Goal: Information Seeking & Learning: Learn about a topic

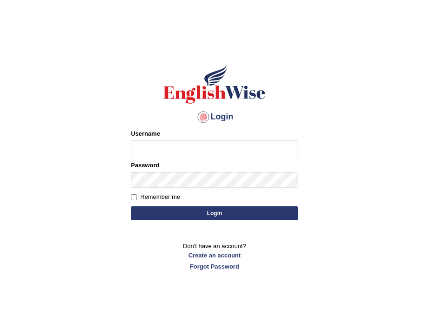
click at [160, 149] on input "Username" at bounding box center [214, 148] width 167 height 16
type input "deepsika1999"
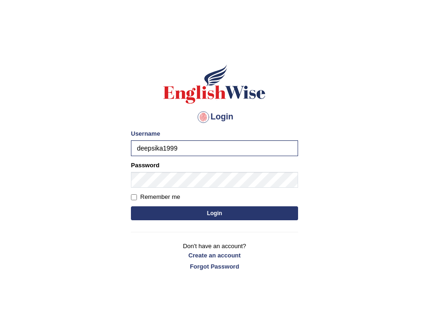
click at [151, 213] on button "Login" at bounding box center [214, 213] width 167 height 14
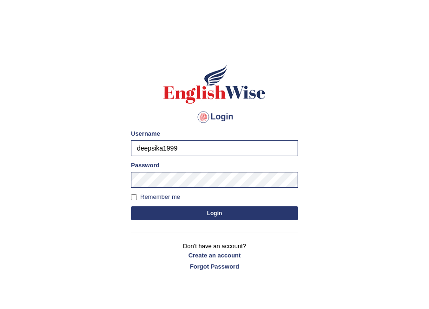
click at [151, 213] on button "Login" at bounding box center [214, 213] width 167 height 14
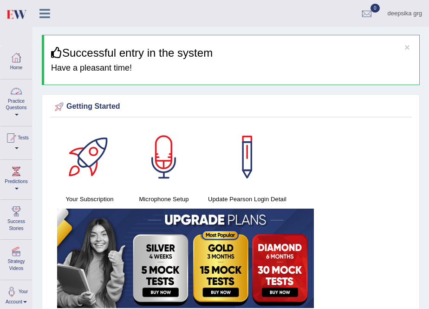
click at [27, 111] on link "Practice Questions" at bounding box center [16, 101] width 32 height 44
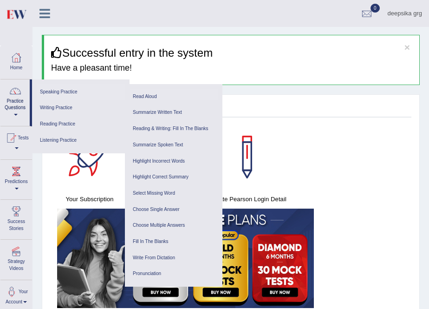
click at [150, 94] on link "Read Aloud" at bounding box center [174, 97] width 88 height 16
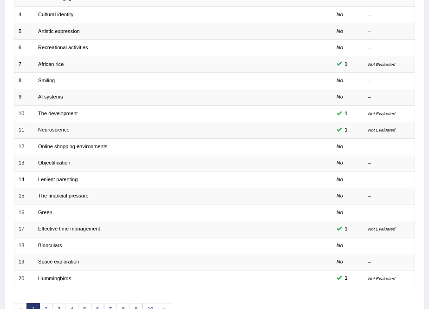
scroll to position [189, 0]
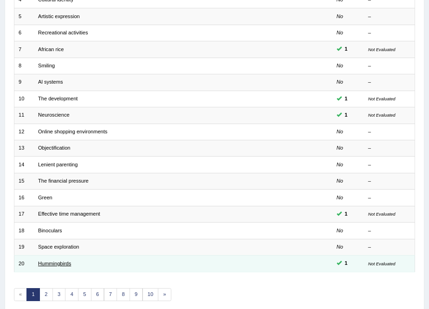
click at [52, 261] on link "Hummingbirds" at bounding box center [54, 263] width 33 height 6
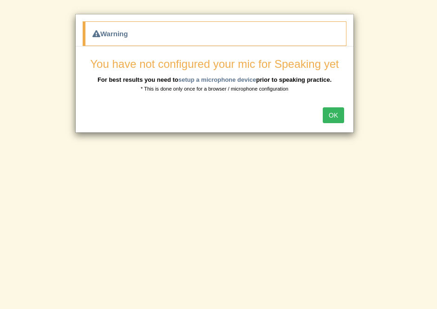
click at [341, 111] on button "OK" at bounding box center [333, 115] width 21 height 16
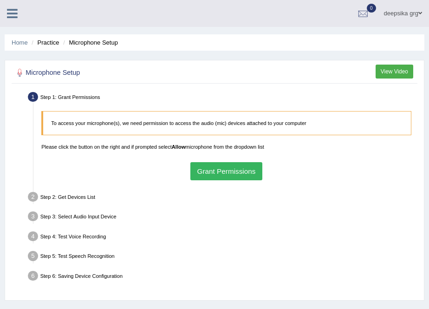
click at [404, 71] on button "View Video" at bounding box center [395, 71] width 38 height 13
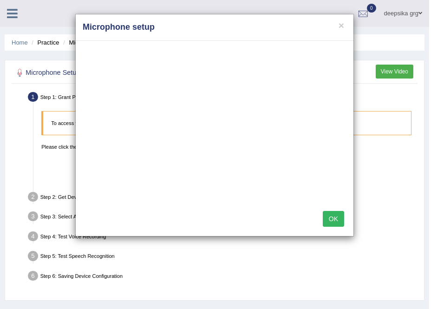
click at [338, 213] on button "OK" at bounding box center [333, 219] width 21 height 16
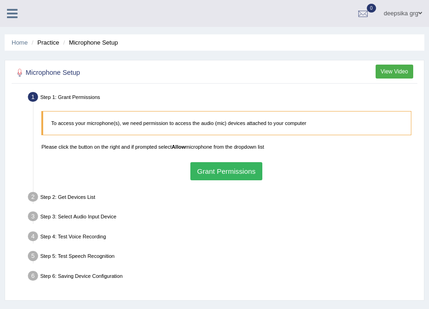
click at [255, 173] on button "Grant Permissions" at bounding box center [226, 171] width 72 height 18
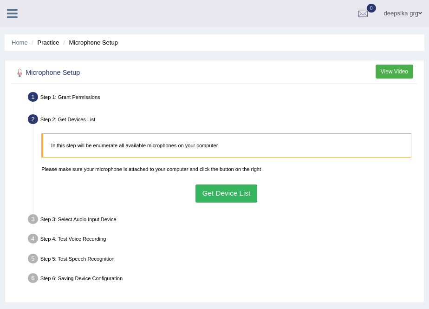
click at [233, 194] on button "Get Device List" at bounding box center [226, 193] width 62 height 18
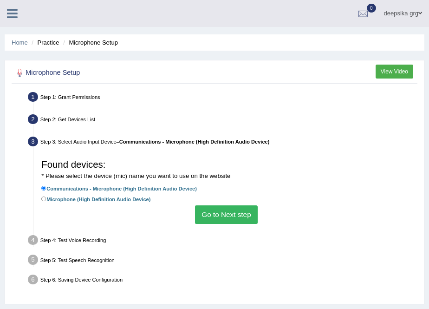
click at [224, 215] on button "Go to Next step" at bounding box center [226, 214] width 63 height 18
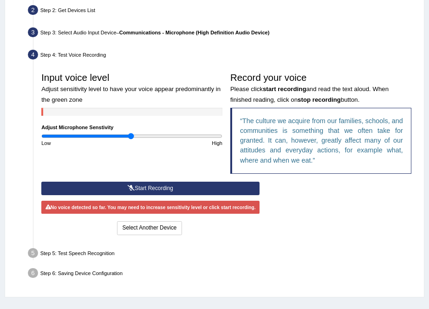
scroll to position [138, 0]
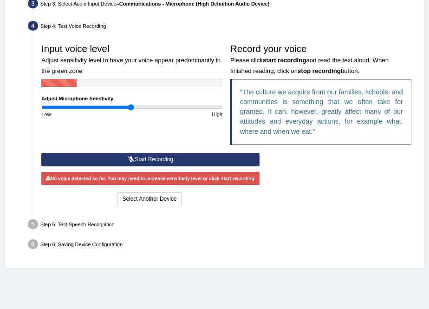
click at [157, 162] on button "Start Recording" at bounding box center [150, 159] width 218 height 13
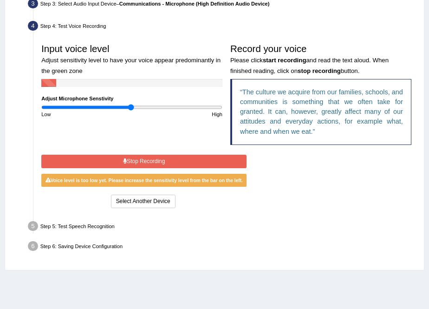
click at [156, 165] on button "Stop Recording" at bounding box center [143, 161] width 205 height 13
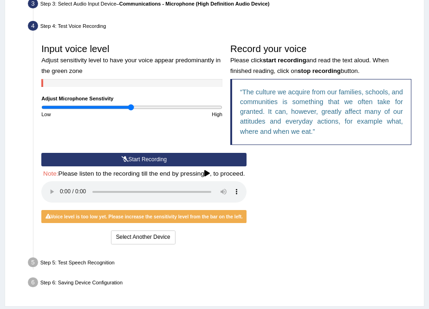
click at [152, 162] on button "Start Recording" at bounding box center [143, 159] width 205 height 13
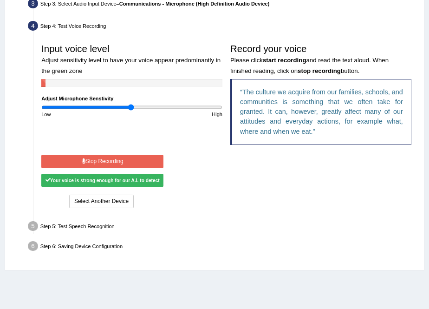
click at [152, 162] on button "Stop Recording" at bounding box center [102, 161] width 122 height 13
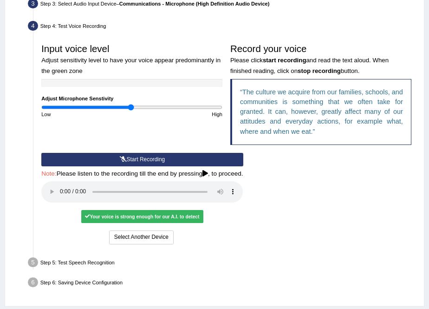
click at [95, 212] on div "Your voice is strong enough for our A.I. to detect" at bounding box center [142, 216] width 122 height 13
click at [98, 221] on div "Your voice is strong enough for our A.I. to detect" at bounding box center [142, 216] width 122 height 13
click at [104, 217] on div "Your voice is strong enough for our A.I. to detect" at bounding box center [142, 216] width 122 height 13
drag, startPoint x: 104, startPoint y: 217, endPoint x: 116, endPoint y: 216, distance: 12.5
click at [116, 216] on div "Your voice is strong enough for our A.I. to detect" at bounding box center [142, 216] width 122 height 13
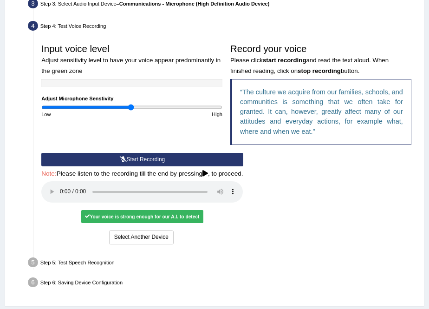
click at [177, 210] on div "Your voice is strong enough for our A.I. to detect" at bounding box center [142, 216] width 122 height 13
click at [185, 219] on div "Your voice is strong enough for our A.I. to detect" at bounding box center [142, 216] width 122 height 13
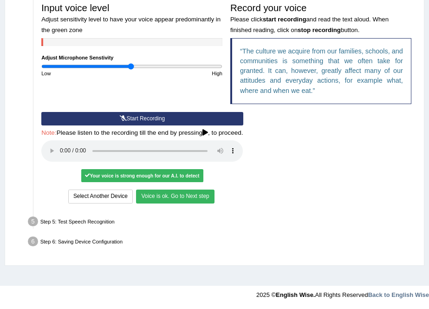
click at [191, 200] on button "Voice is ok. Go to Next step" at bounding box center [175, 195] width 78 height 13
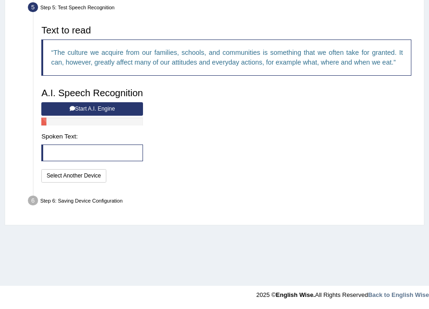
click at [72, 110] on icon at bounding box center [73, 109] width 6 height 6
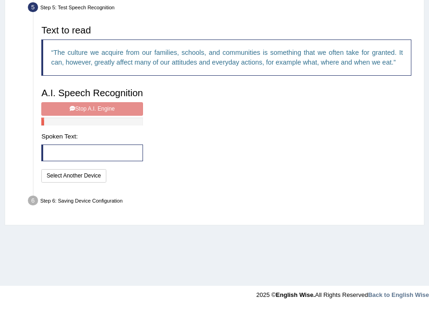
click at [75, 114] on div "A.I. Speech Recognition Start A.I. Engine Stop A.I. Engine Note: Please listen …" at bounding box center [93, 134] width 110 height 101
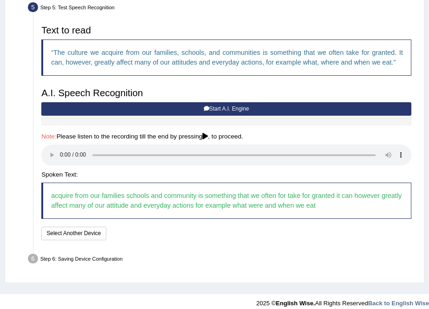
click at [166, 135] on h4 "Note: Please listen to the recording till the end by pressing , to proceed." at bounding box center [226, 136] width 370 height 7
click at [165, 238] on button "Speech is ok. Go to Last step" at bounding box center [151, 233] width 83 height 13
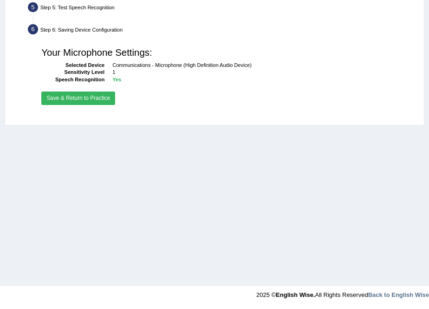
click at [91, 100] on button "Save & Return to Practice" at bounding box center [78, 97] width 74 height 13
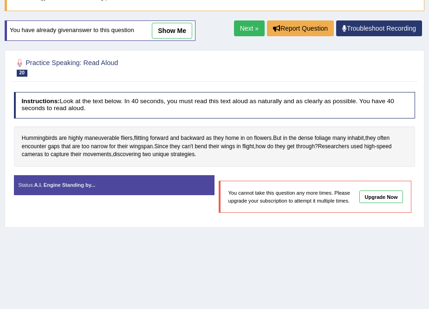
scroll to position [36, 0]
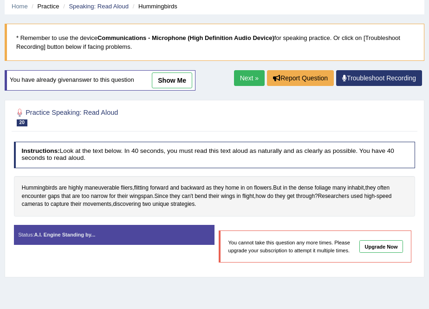
click at [240, 75] on link "Next »" at bounding box center [249, 78] width 31 height 16
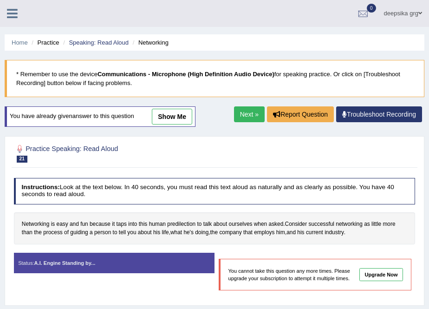
click at [13, 7] on link at bounding box center [12, 13] width 25 height 14
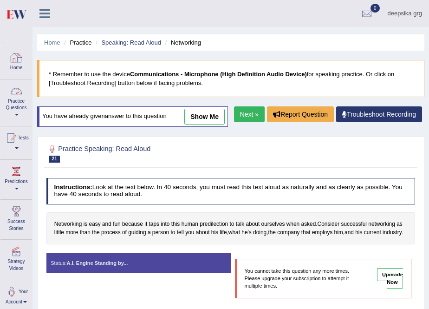
click at [20, 99] on link "Practice Questions" at bounding box center [16, 101] width 32 height 44
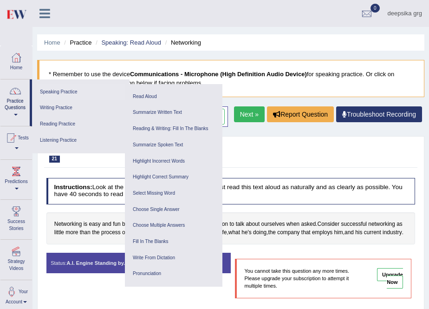
click at [51, 85] on link "Speaking Practice" at bounding box center [81, 92] width 88 height 16
click at [146, 97] on link "Read Aloud" at bounding box center [174, 97] width 88 height 16
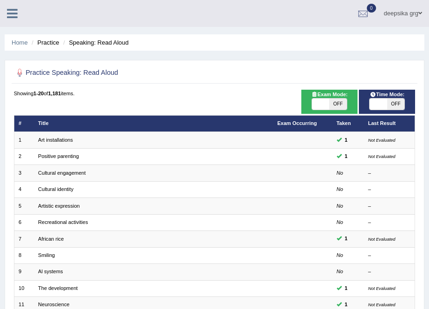
click at [335, 108] on span "OFF" at bounding box center [337, 103] width 17 height 11
checkbox input "true"
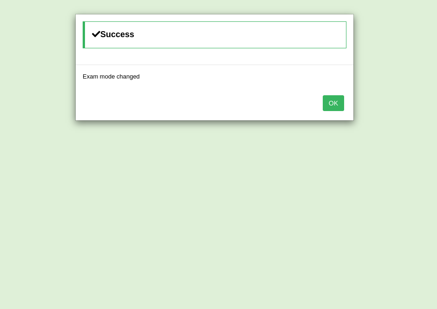
click at [331, 107] on button "OK" at bounding box center [333, 103] width 21 height 16
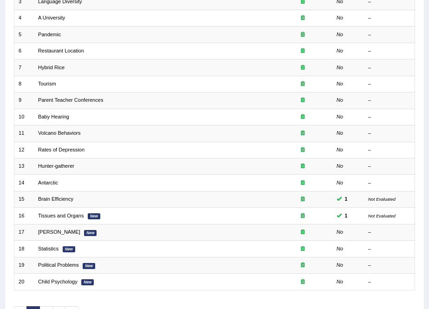
scroll to position [193, 0]
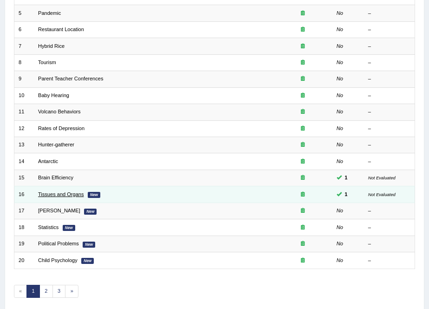
click at [58, 192] on link "Tissues and Organs" at bounding box center [60, 194] width 45 height 6
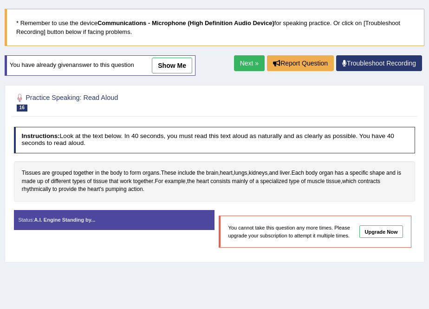
scroll to position [62, 0]
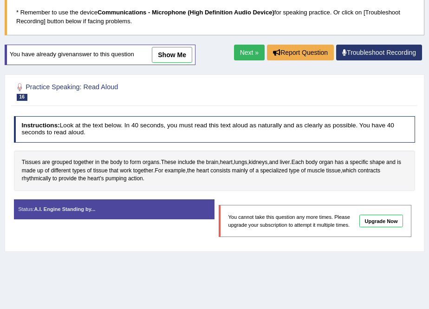
click at [245, 51] on link "Next »" at bounding box center [249, 53] width 31 height 16
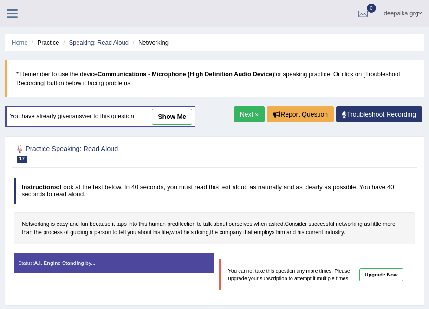
click at [250, 120] on link "Next »" at bounding box center [249, 114] width 31 height 16
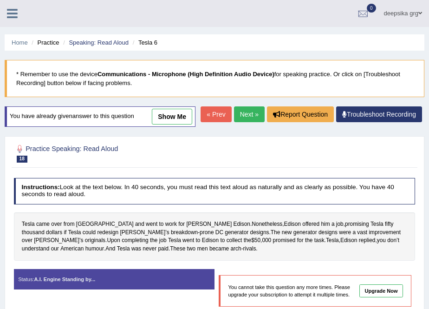
click at [13, 16] on icon at bounding box center [12, 13] width 11 height 12
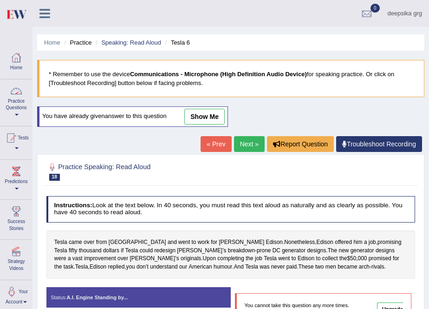
click at [12, 97] on div at bounding box center [16, 91] width 14 height 14
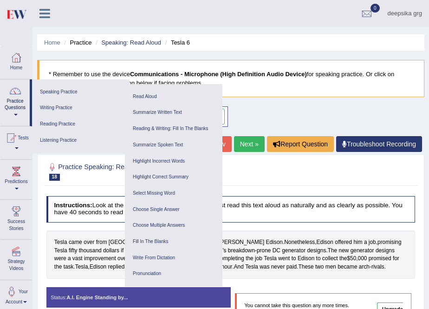
click at [148, 94] on link "Read Aloud" at bounding box center [174, 97] width 88 height 16
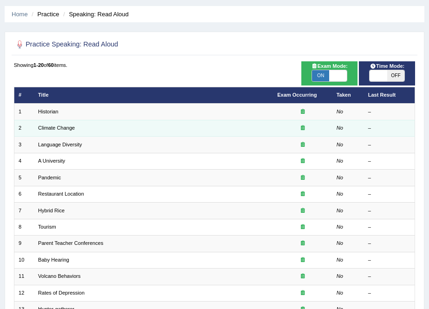
scroll to position [15, 0]
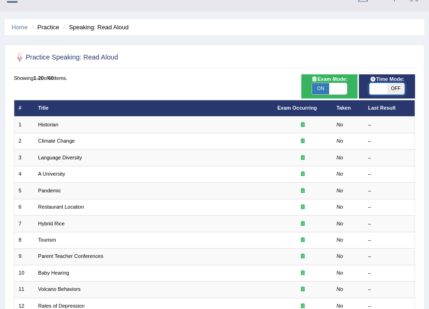
click at [386, 91] on span at bounding box center [378, 88] width 17 height 11
checkbox input "true"
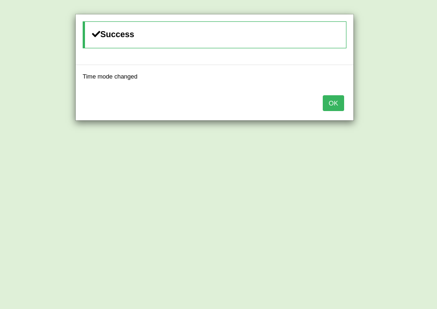
click at [337, 104] on button "OK" at bounding box center [333, 103] width 21 height 16
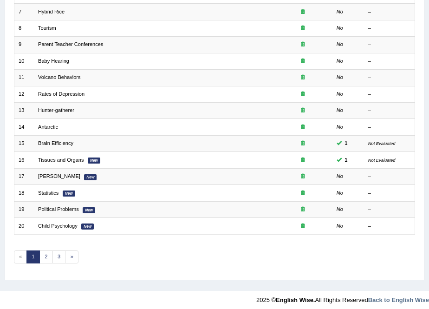
scroll to position [232, 0]
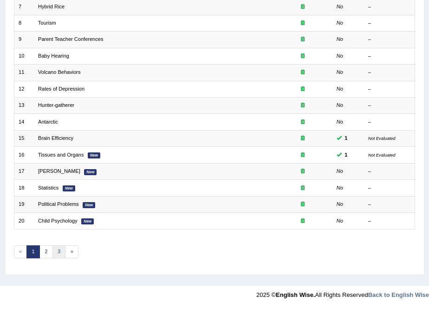
click at [59, 252] on link "3" at bounding box center [58, 251] width 13 height 13
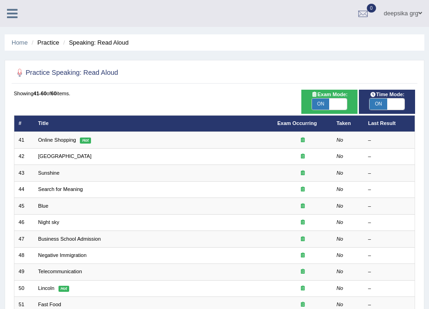
click at [44, 142] on link "Online Shopping" at bounding box center [57, 140] width 38 height 6
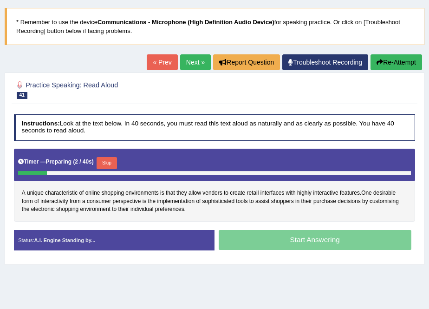
scroll to position [51, 0]
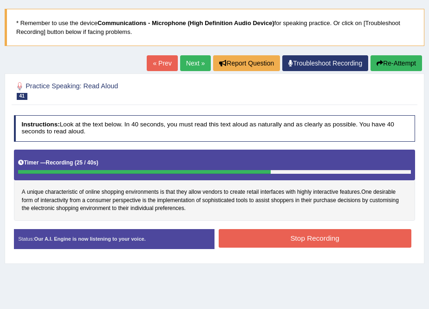
click at [255, 235] on button "Stop Recording" at bounding box center [315, 238] width 193 height 18
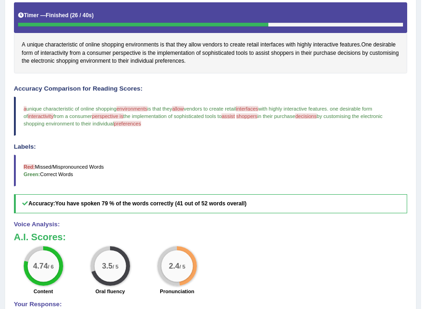
scroll to position [208, 0]
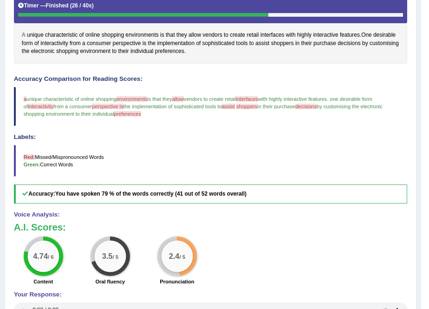
click at [23, 33] on span "A" at bounding box center [24, 35] width 4 height 8
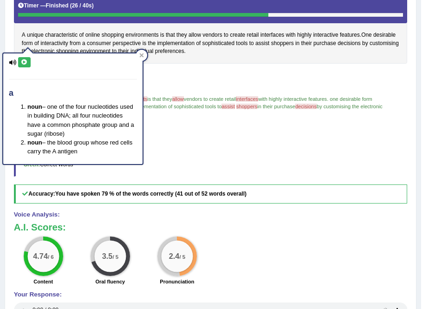
click at [21, 65] on icon at bounding box center [24, 62] width 7 height 6
click at [9, 63] on icon at bounding box center [12, 62] width 7 height 6
click at [10, 62] on icon at bounding box center [12, 62] width 7 height 6
drag, startPoint x: 10, startPoint y: 62, endPoint x: 28, endPoint y: 59, distance: 18.3
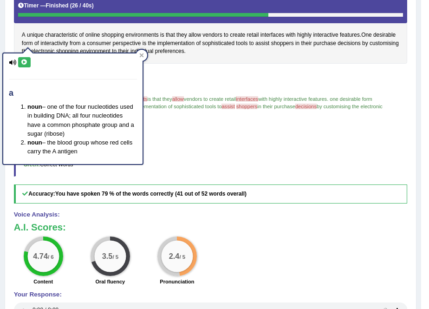
click at [28, 59] on div "a noun – one of the four nucleotides used in building DNA; all four nucleotides…" at bounding box center [72, 108] width 139 height 110
click at [28, 59] on button at bounding box center [24, 62] width 13 height 10
click at [141, 52] on div at bounding box center [141, 55] width 11 height 11
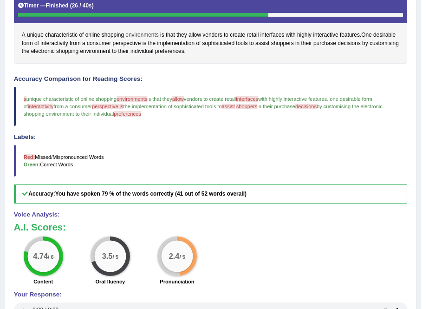
click at [136, 36] on span "environments" at bounding box center [141, 35] width 33 height 8
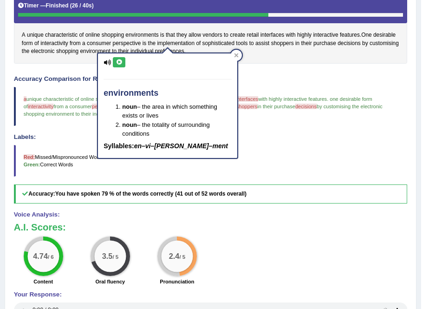
click at [121, 63] on icon at bounding box center [119, 62] width 7 height 6
click at [118, 60] on icon at bounding box center [119, 62] width 7 height 6
click at [232, 50] on div "environments noun – the area in which something exists or lives noun – the tota…" at bounding box center [167, 102] width 141 height 113
click at [265, 38] on span "interfaces" at bounding box center [272, 35] width 24 height 8
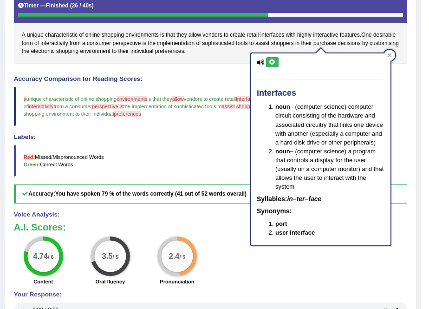
click at [269, 61] on icon at bounding box center [272, 62] width 7 height 6
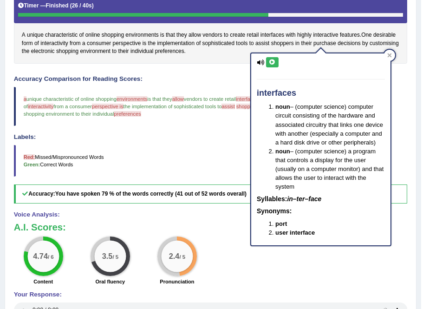
click at [269, 61] on icon at bounding box center [272, 62] width 7 height 6
click at [383, 56] on div "interfaces noun – (computer science) computer circuit consisting of the hardwar…" at bounding box center [320, 149] width 139 height 192
click at [391, 50] on div "interfaces noun – (computer science) computer circuit consisting of the hardwar…" at bounding box center [320, 146] width 141 height 200
click at [390, 53] on icon at bounding box center [389, 55] width 5 height 5
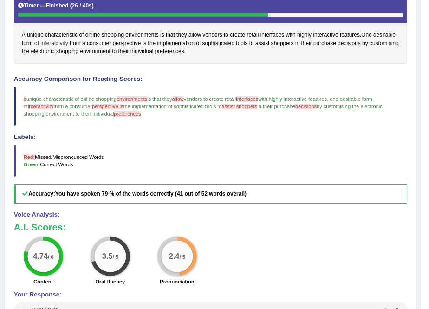
click at [60, 45] on span "interactivity" at bounding box center [53, 43] width 27 height 8
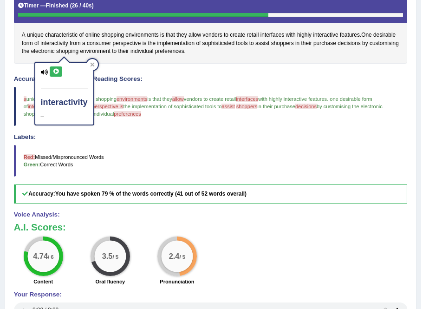
click at [54, 72] on icon at bounding box center [55, 72] width 7 height 6
click at [255, 40] on span "assist" at bounding box center [262, 43] width 14 height 8
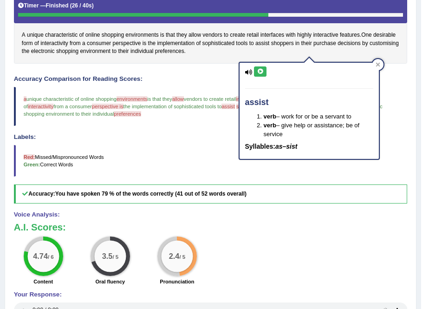
click at [258, 72] on icon at bounding box center [260, 72] width 7 height 6
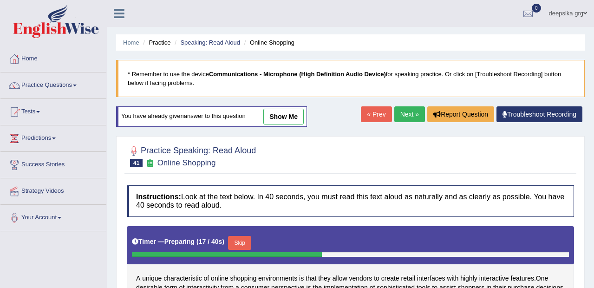
click at [299, 140] on div "Practice Speaking: Read Aloud 41 Online Shopping Instructions: Look at the text…" at bounding box center [350, 259] width 468 height 246
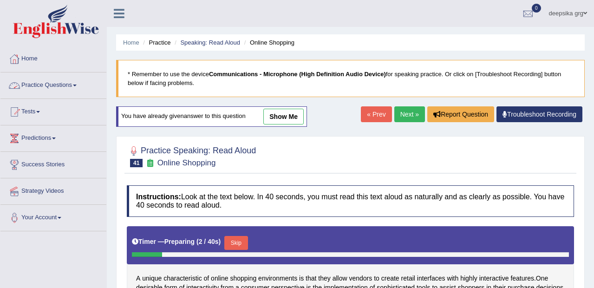
click at [78, 82] on link "Practice Questions" at bounding box center [53, 83] width 106 height 23
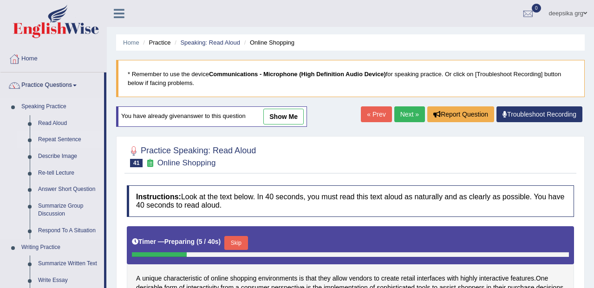
click at [47, 140] on link "Repeat Sentence" at bounding box center [69, 139] width 70 height 17
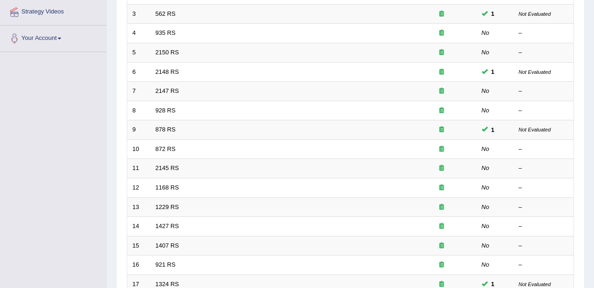
scroll to position [189, 0]
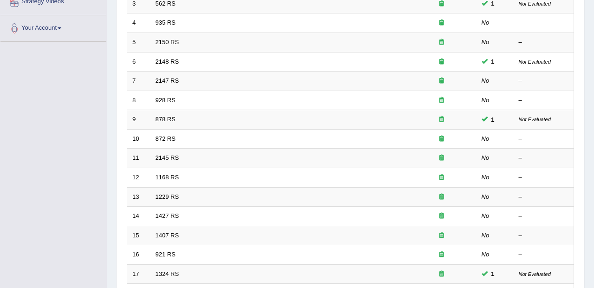
drag, startPoint x: 589, startPoint y: 197, endPoint x: 596, endPoint y: 204, distance: 9.9
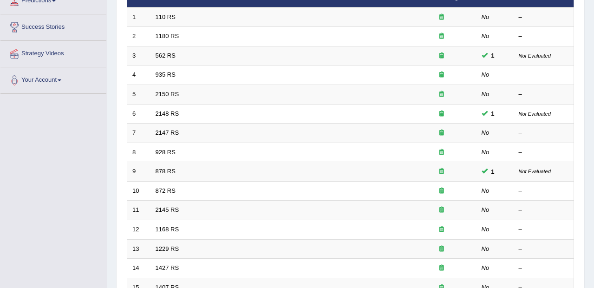
scroll to position [123, 0]
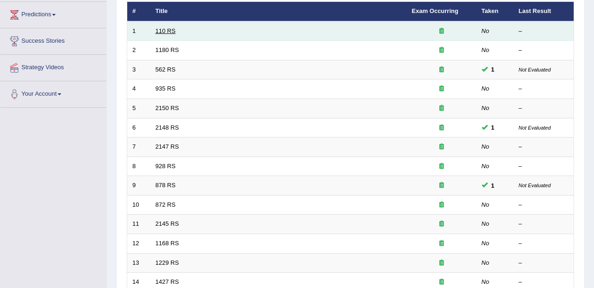
click at [167, 29] on link "110 RS" at bounding box center [166, 30] width 20 height 7
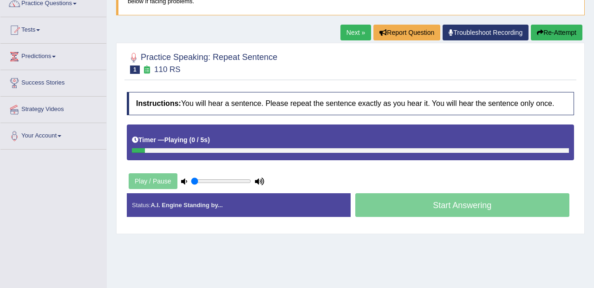
scroll to position [84, 0]
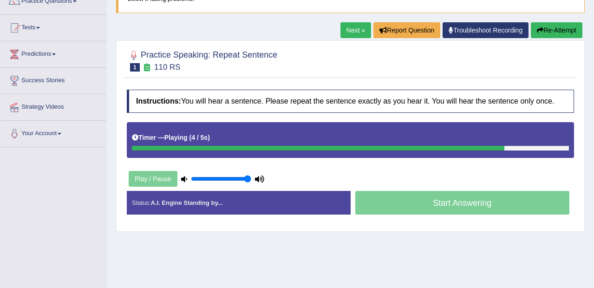
type input "1"
click at [249, 178] on input "range" at bounding box center [221, 178] width 60 height 7
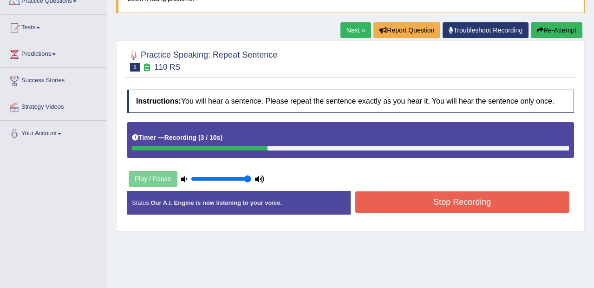
drag, startPoint x: 379, startPoint y: 206, endPoint x: 386, endPoint y: 167, distance: 40.0
click at [386, 167] on div "Instructions: You will hear a sentence. Please repeat the sentence exactly as y…" at bounding box center [350, 156] width 452 height 142
click at [415, 207] on button "Stop Recording" at bounding box center [462, 201] width 214 height 21
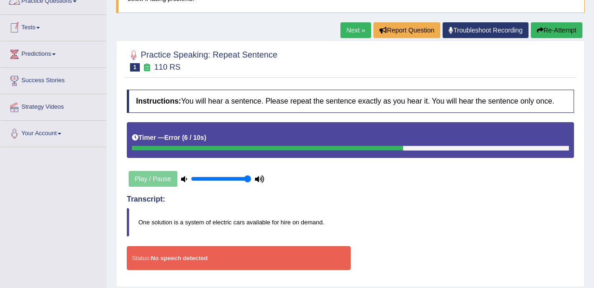
click at [70, 2] on link "Practice Questions" at bounding box center [53, -1] width 106 height 23
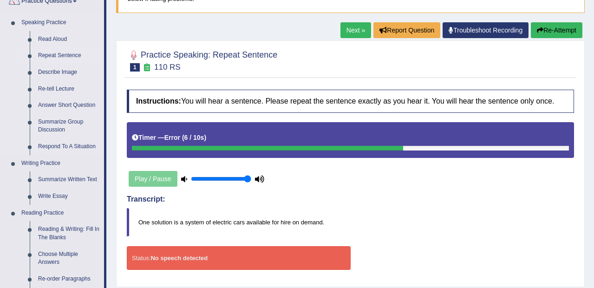
click at [59, 55] on link "Repeat Sentence" at bounding box center [69, 55] width 70 height 17
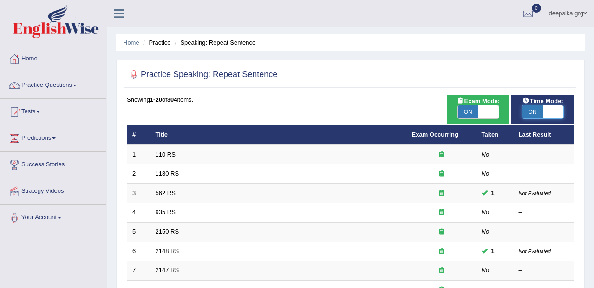
click at [548, 108] on span at bounding box center [553, 111] width 20 height 13
checkbox input "false"
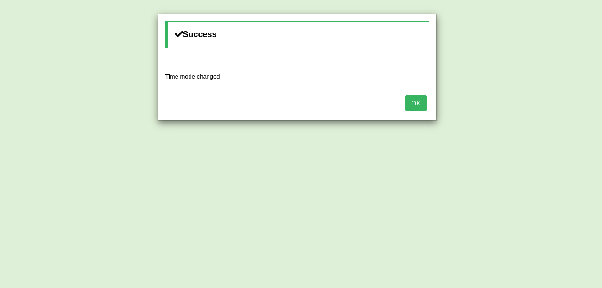
click at [421, 99] on button "OK" at bounding box center [415, 103] width 21 height 16
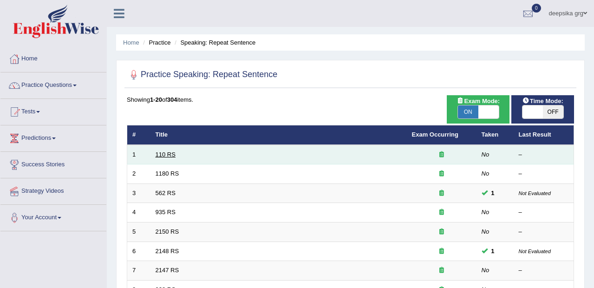
click at [165, 153] on link "110 RS" at bounding box center [166, 154] width 20 height 7
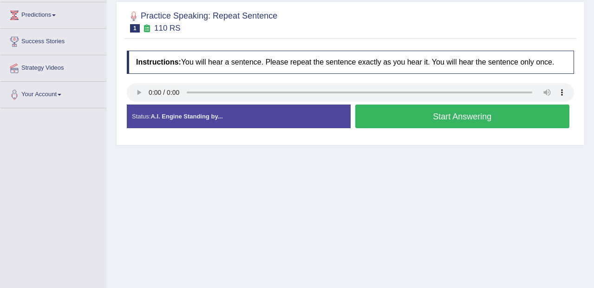
scroll to position [128, 0]
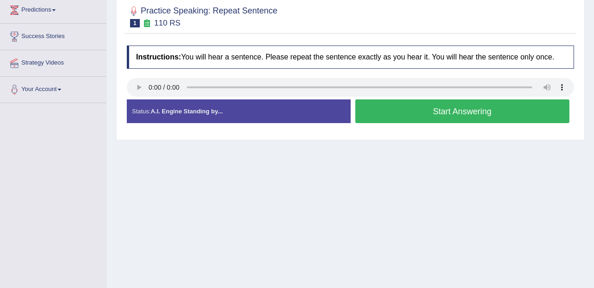
click at [422, 109] on button "Start Answering" at bounding box center [462, 111] width 214 height 24
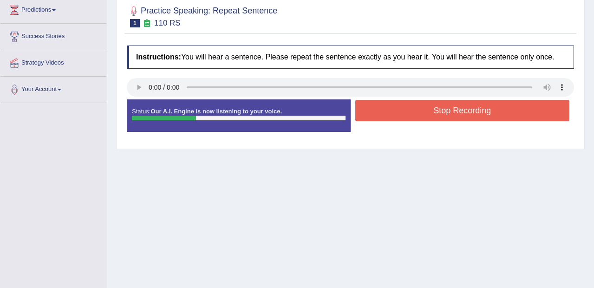
click at [422, 109] on button "Stop Recording" at bounding box center [462, 110] width 214 height 21
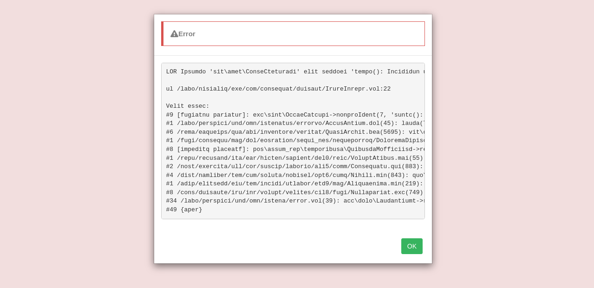
click at [413, 254] on button "OK" at bounding box center [411, 246] width 21 height 16
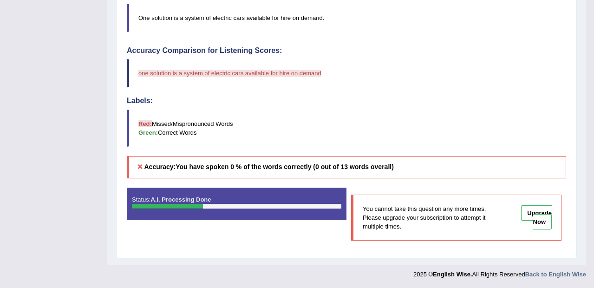
scroll to position [241, 0]
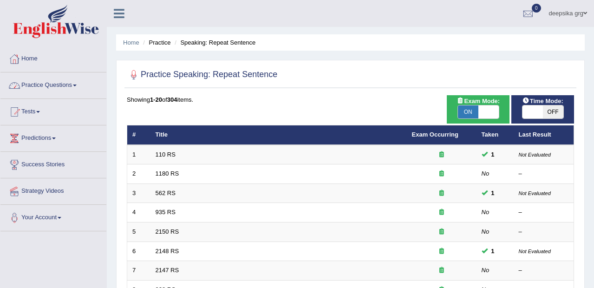
click at [75, 83] on link "Practice Questions" at bounding box center [53, 83] width 106 height 23
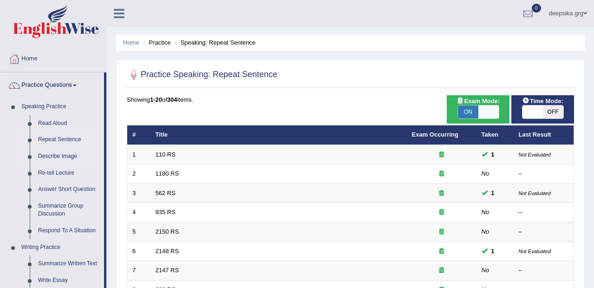
click at [48, 153] on link "Describe Image" at bounding box center [69, 156] width 70 height 17
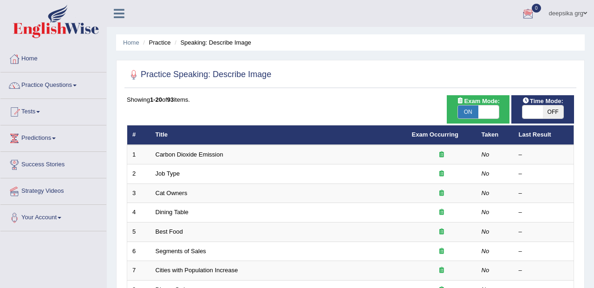
click at [550, 115] on span "OFF" at bounding box center [553, 111] width 20 height 13
checkbox input "true"
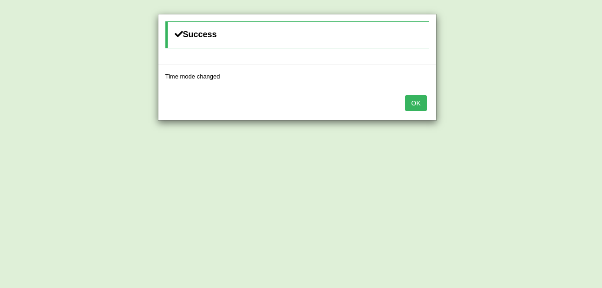
click at [411, 97] on button "OK" at bounding box center [415, 103] width 21 height 16
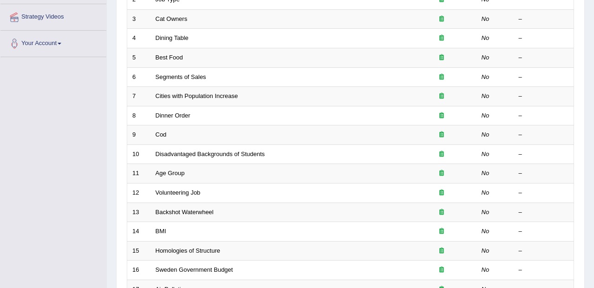
scroll to position [204, 0]
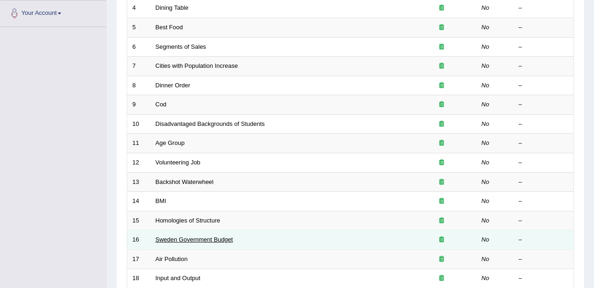
click at [198, 242] on link "Sweden Government Budget" at bounding box center [195, 239] width 78 height 7
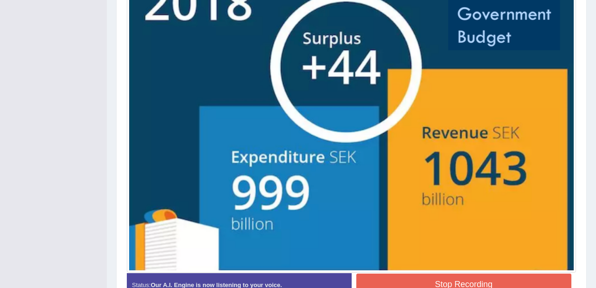
scroll to position [297, 0]
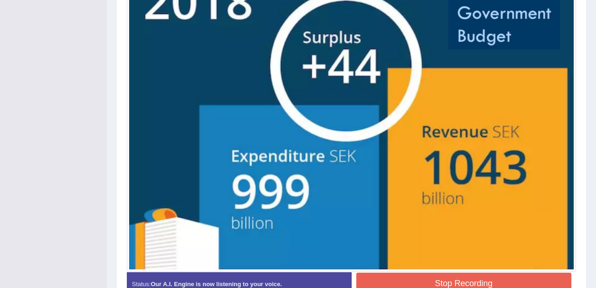
click at [524, 280] on button "Stop Recording" at bounding box center [463, 282] width 215 height 21
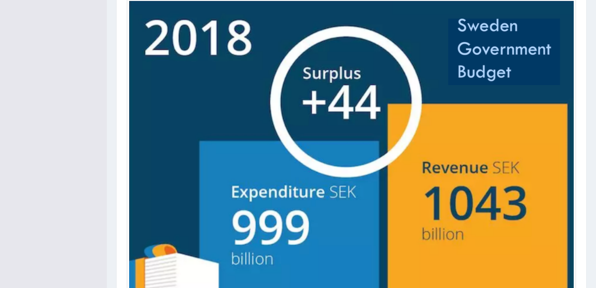
scroll to position [118, 0]
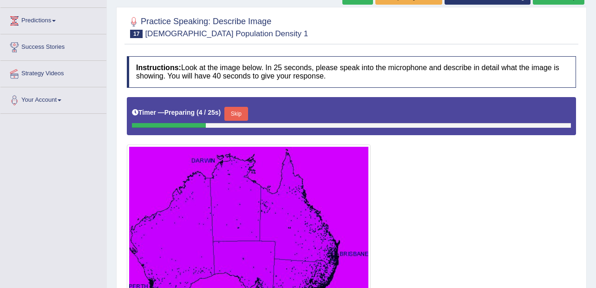
drag, startPoint x: 590, startPoint y: 185, endPoint x: 598, endPoint y: 175, distance: 12.3
click at [595, 170] on html "Toggle navigation Home Practice Questions Speaking Practice Read Aloud Repeat S…" at bounding box center [298, 27] width 596 height 288
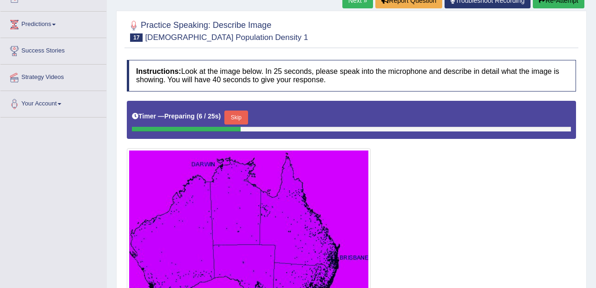
scroll to position [81, 0]
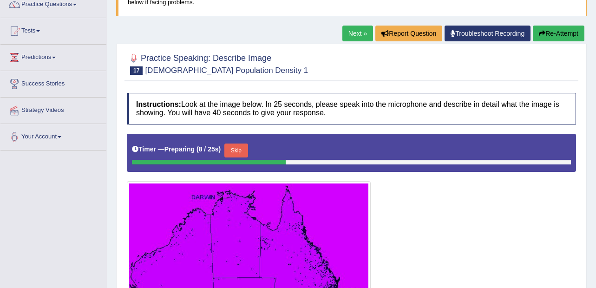
click at [361, 36] on link "Next »" at bounding box center [357, 34] width 31 height 16
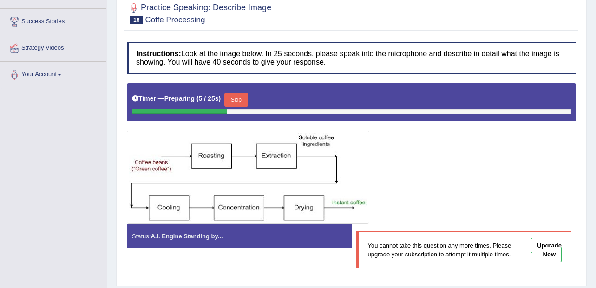
scroll to position [176, 0]
